Goal: Entertainment & Leisure: Consume media (video, audio)

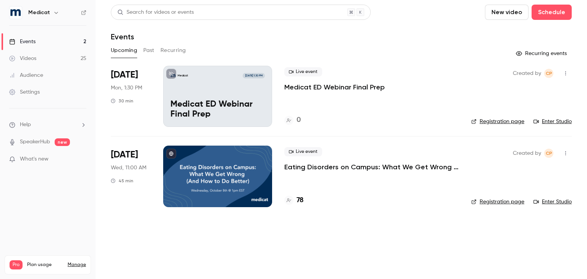
click at [151, 50] on button "Past" at bounding box center [148, 50] width 11 height 12
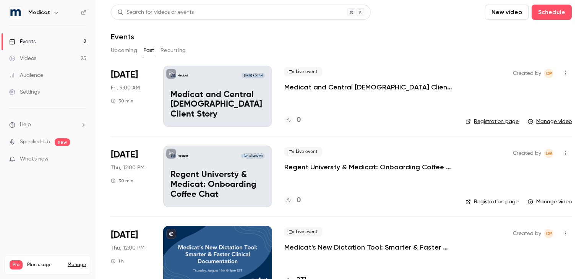
click at [337, 89] on p "Medicat and Central [DEMOGRAPHIC_DATA] Client Story" at bounding box center [368, 87] width 169 height 9
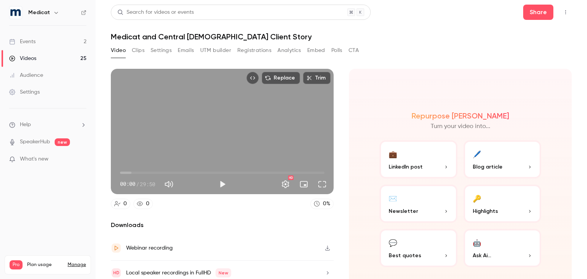
click at [536, 62] on div "Replace Trim 00:00 00:00 / 29:50 HD 0 0 0 % Downloads Webinar recording Local s…" at bounding box center [341, 160] width 461 height 200
